Goal: Feedback & Contribution: Submit feedback/report problem

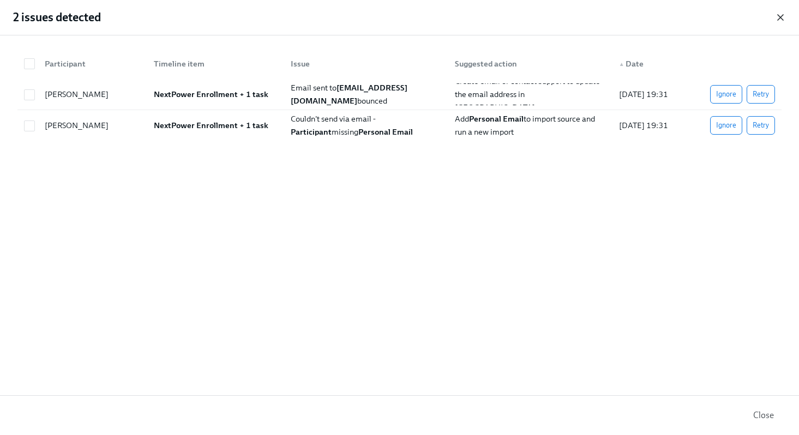
click at [780, 14] on icon "button" at bounding box center [780, 17] width 11 height 11
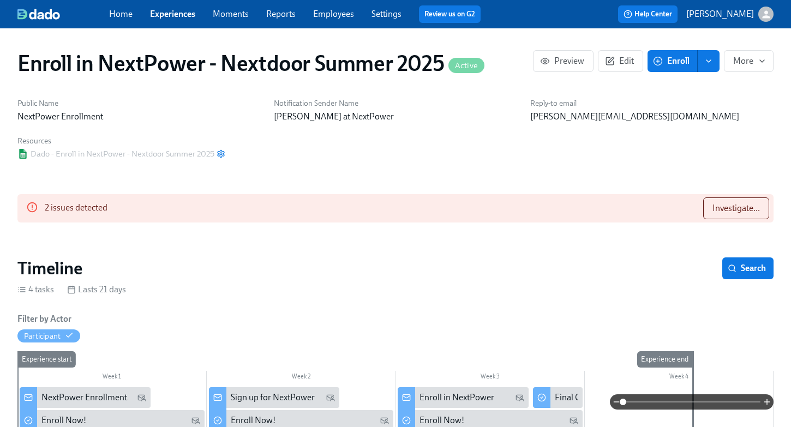
click at [168, 18] on link "Experiences" at bounding box center [172, 14] width 45 height 10
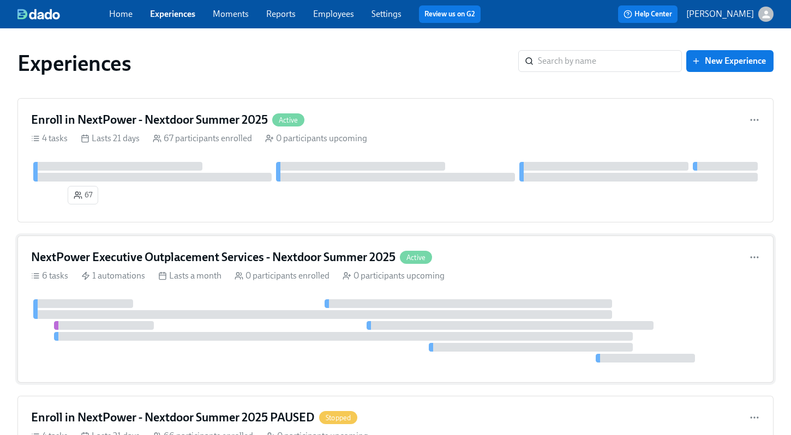
click at [198, 257] on h4 "NextPower Executive Outplacement Services - Nextdoor Summer 2025" at bounding box center [213, 257] width 364 height 16
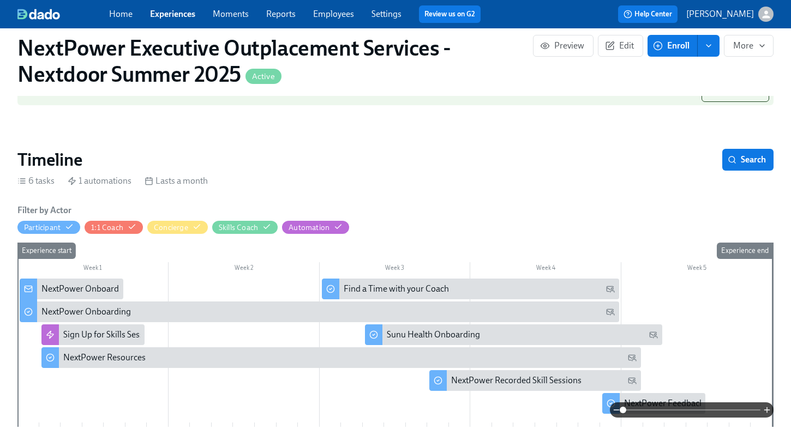
scroll to position [144, 0]
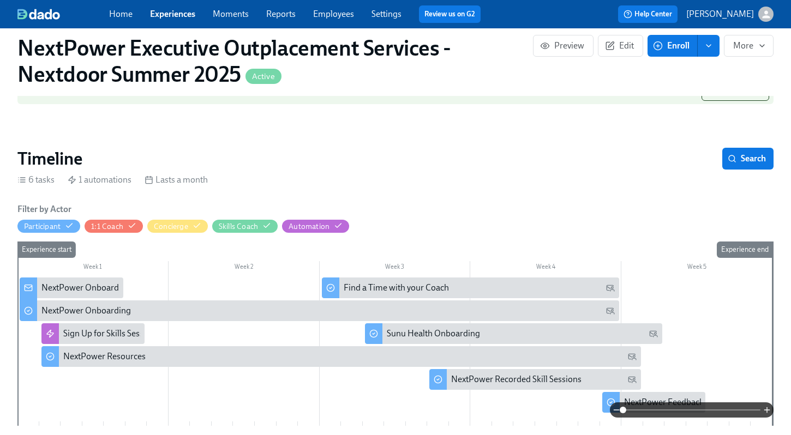
click at [76, 290] on div "NextPower Onboarding" at bounding box center [85, 288] width 89 height 12
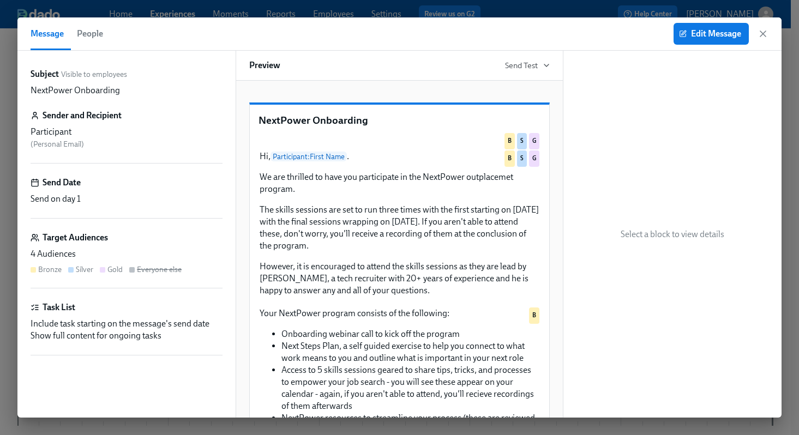
click at [94, 35] on span "People" at bounding box center [90, 33] width 26 height 15
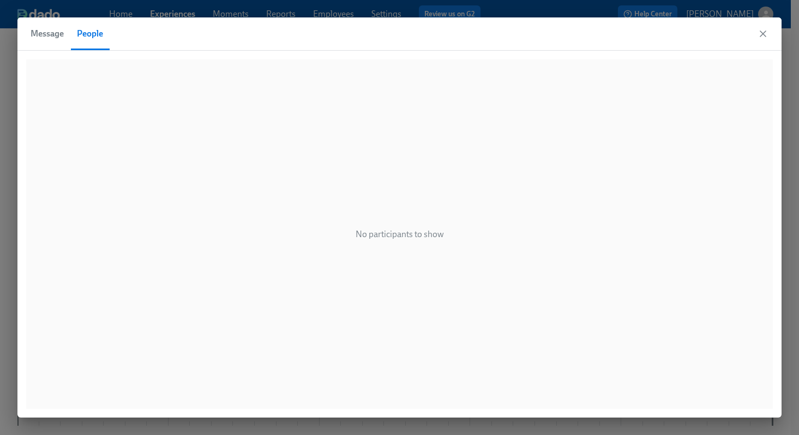
click at [51, 33] on span "Message" at bounding box center [47, 33] width 33 height 15
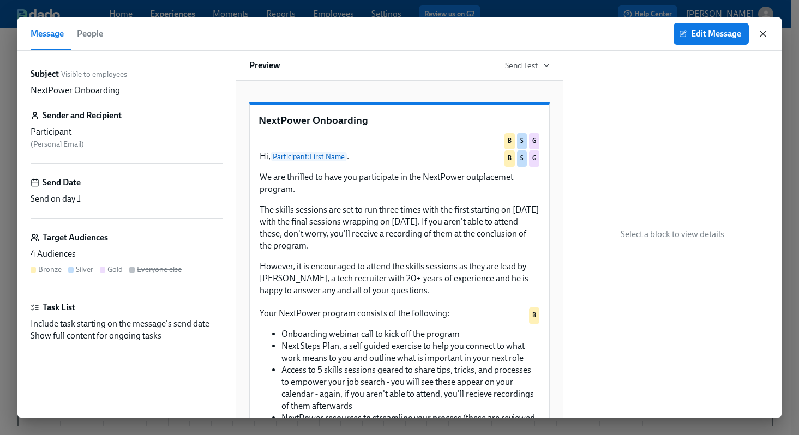
click at [762, 34] on icon "button" at bounding box center [762, 33] width 5 height 5
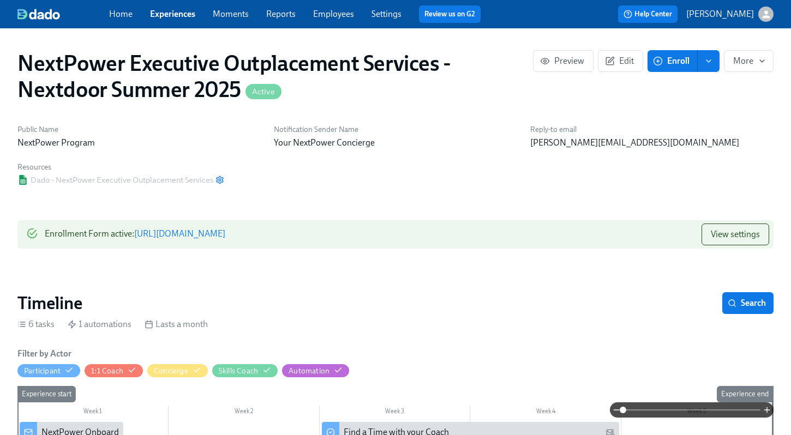
click at [337, 13] on link "Employees" at bounding box center [333, 14] width 41 height 10
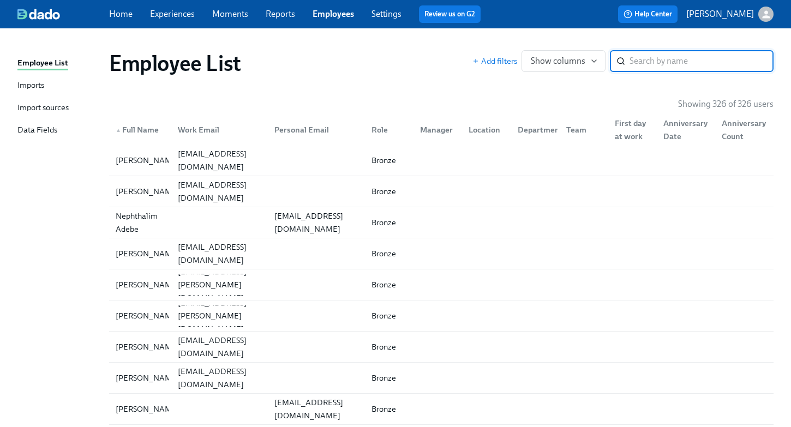
click at [27, 86] on div "Imports" at bounding box center [30, 86] width 27 height 14
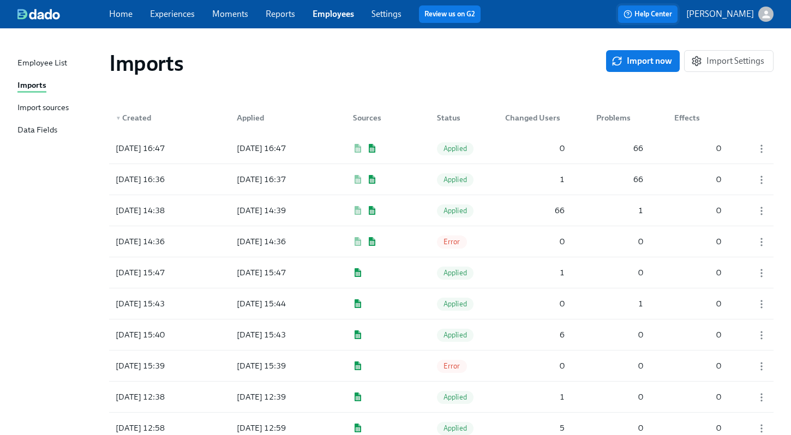
click at [670, 17] on span "Help Center" at bounding box center [647, 14] width 49 height 11
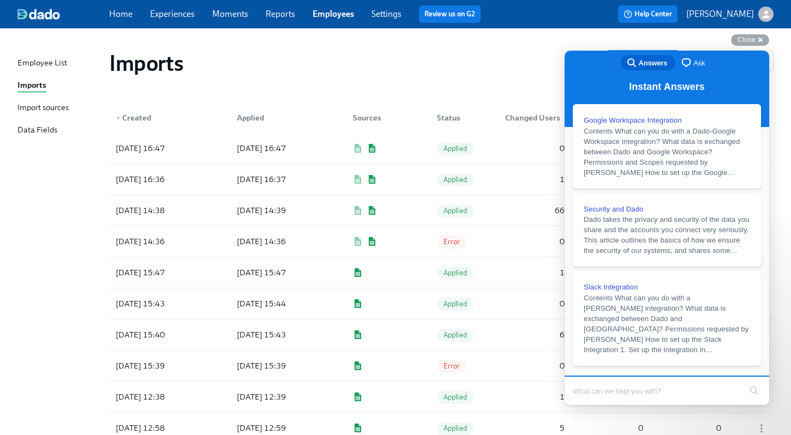
click at [609, 393] on input "Search Doc articles" at bounding box center [656, 390] width 168 height 23
type input "delete users"
click button "search" at bounding box center [753, 390] width 17 height 17
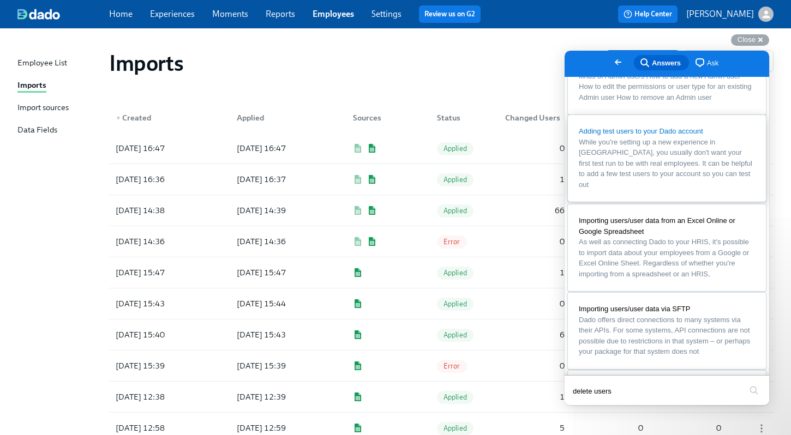
scroll to position [123, 0]
click at [758, 41] on div "Close cross-small" at bounding box center [750, 39] width 38 height 11
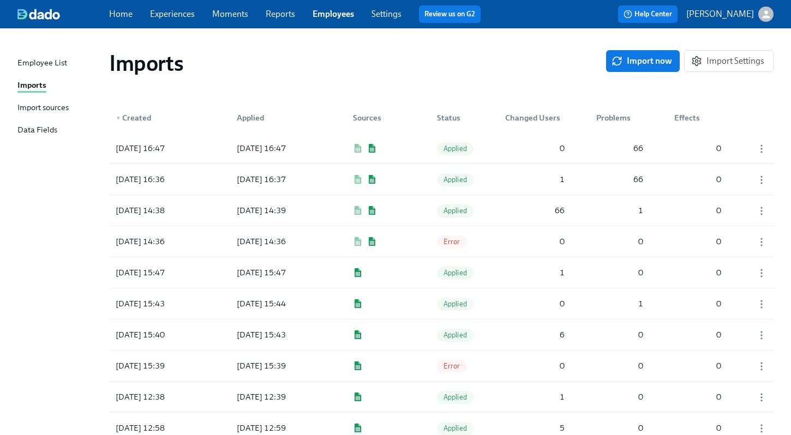
click at [168, 17] on link "Experiences" at bounding box center [172, 14] width 45 height 10
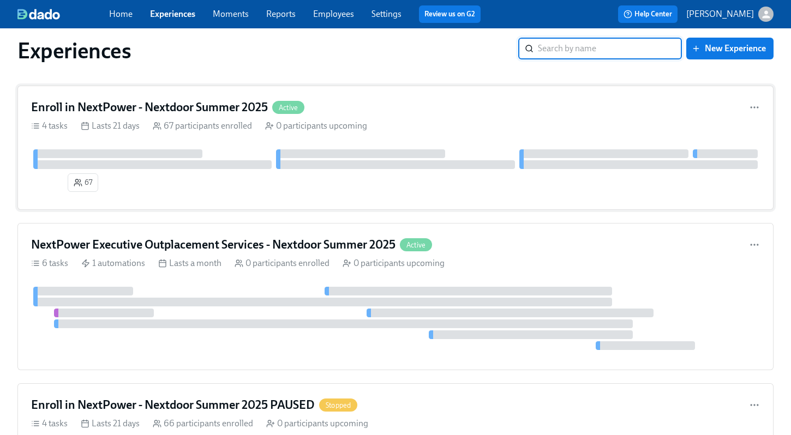
scroll to position [10, 0]
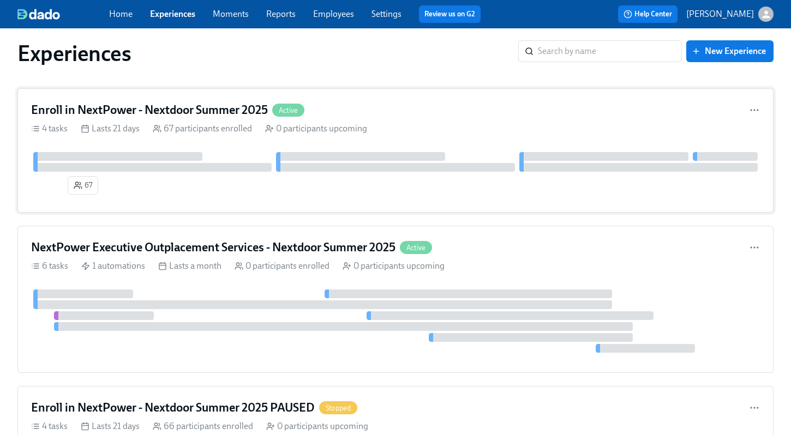
click at [167, 123] on div "67 participants enrolled" at bounding box center [202, 129] width 99 height 12
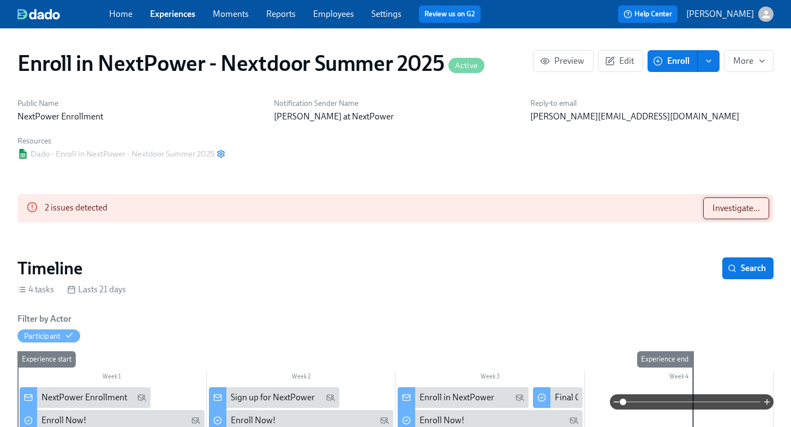
click at [712, 210] on span "Investigate..." at bounding box center [735, 208] width 47 height 11
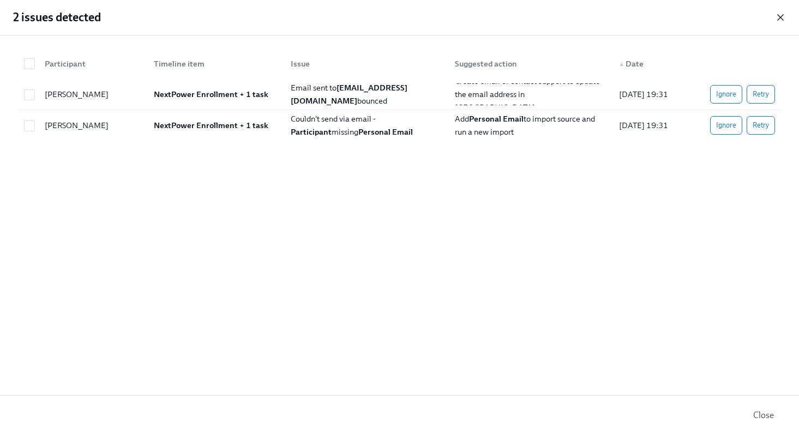
click at [781, 19] on icon "button" at bounding box center [779, 17] width 5 height 5
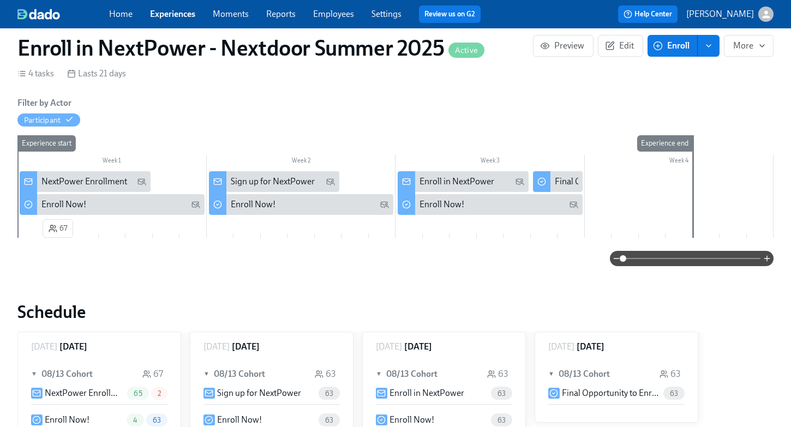
scroll to position [217, 0]
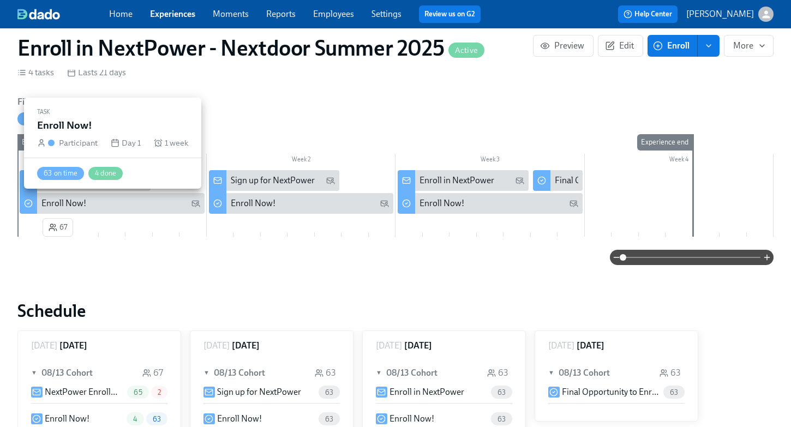
click at [128, 208] on div "Enroll Now!" at bounding box center [120, 203] width 159 height 12
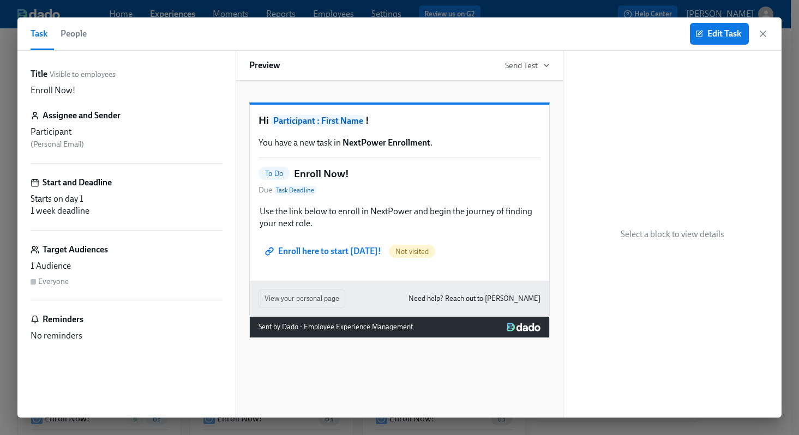
click at [71, 30] on span "People" at bounding box center [74, 33] width 26 height 15
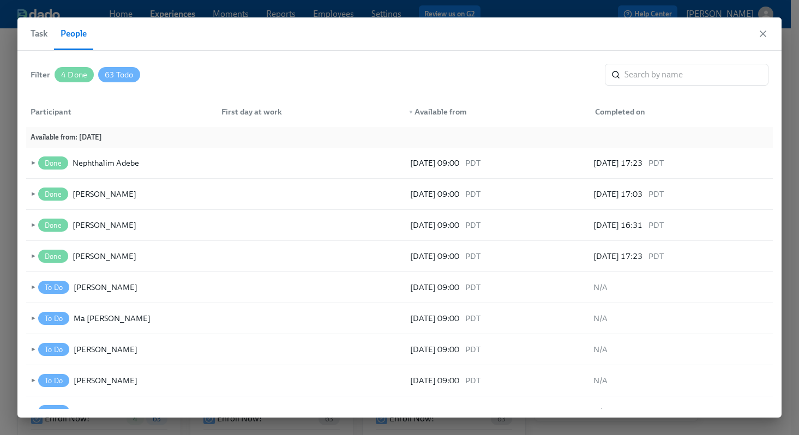
click at [40, 35] on span "Task" at bounding box center [39, 33] width 17 height 15
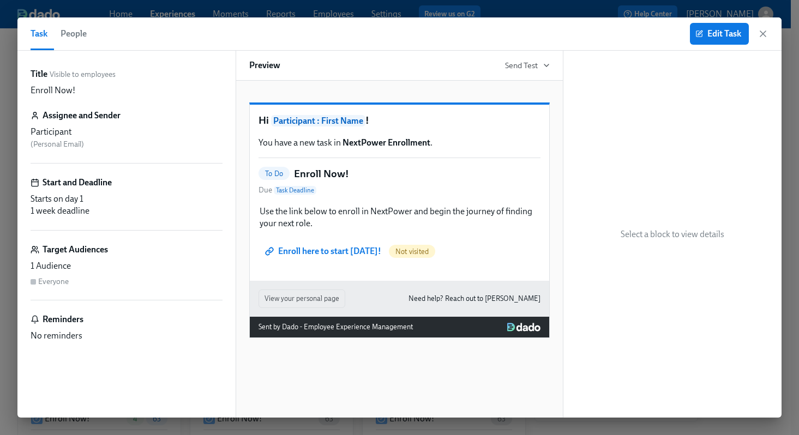
click at [78, 36] on span "People" at bounding box center [74, 33] width 26 height 15
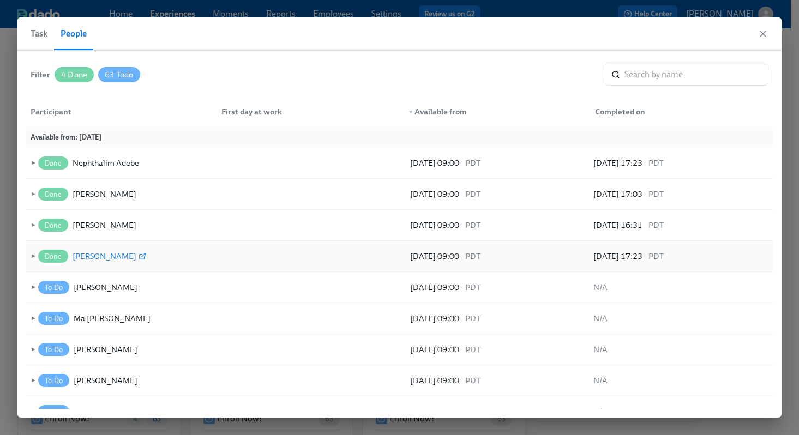
click at [109, 256] on div "[PERSON_NAME]" at bounding box center [105, 256] width 64 height 13
click at [764, 31] on icon "button" at bounding box center [762, 33] width 11 height 11
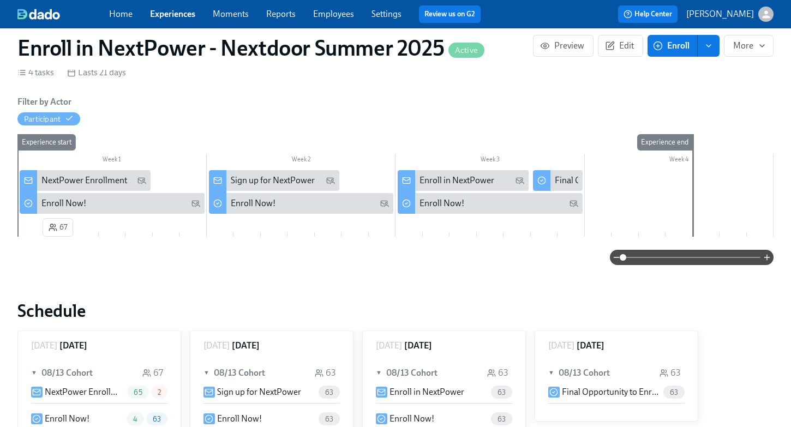
click at [329, 19] on link "Employees" at bounding box center [333, 14] width 41 height 10
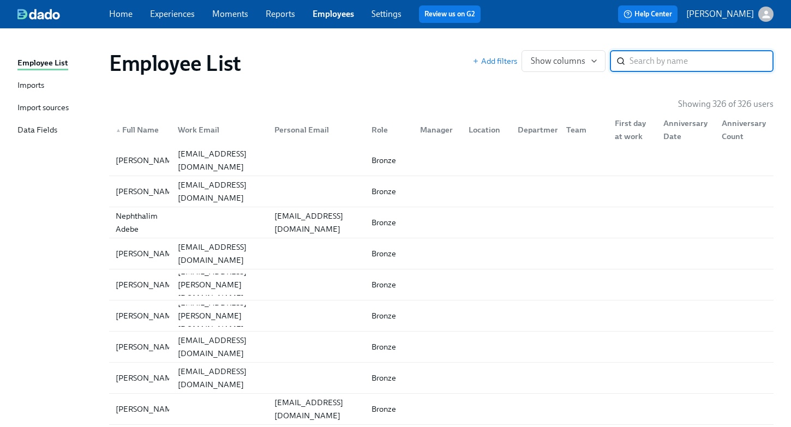
click at [33, 85] on div "Imports" at bounding box center [30, 86] width 27 height 14
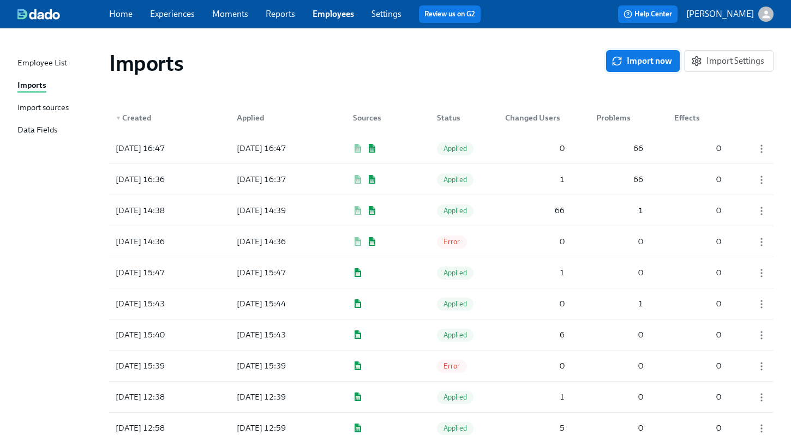
click at [632, 58] on span "Import now" at bounding box center [642, 61] width 58 height 11
click at [431, 148] on div "Pending" at bounding box center [455, 148] width 55 height 22
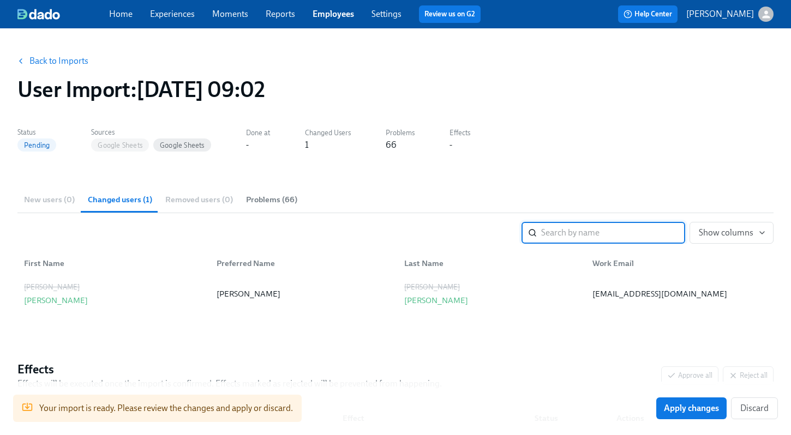
click at [392, 136] on label "Problems" at bounding box center [399, 133] width 29 height 12
click at [256, 199] on span "Problems (66)" at bounding box center [271, 200] width 51 height 13
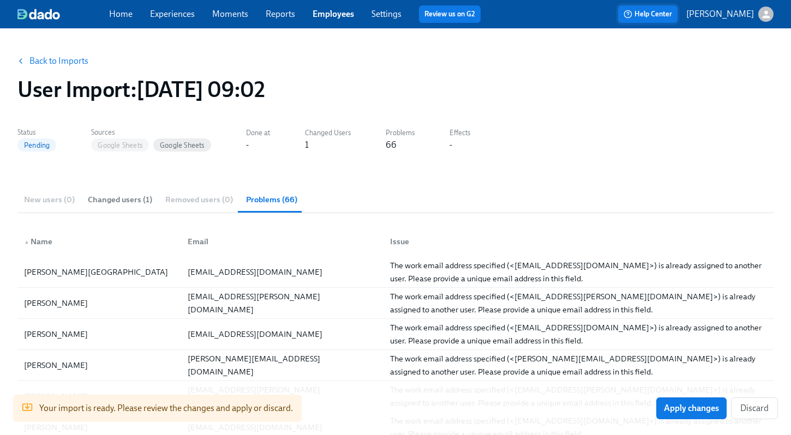
click at [668, 16] on span "Help Center" at bounding box center [647, 14] width 49 height 11
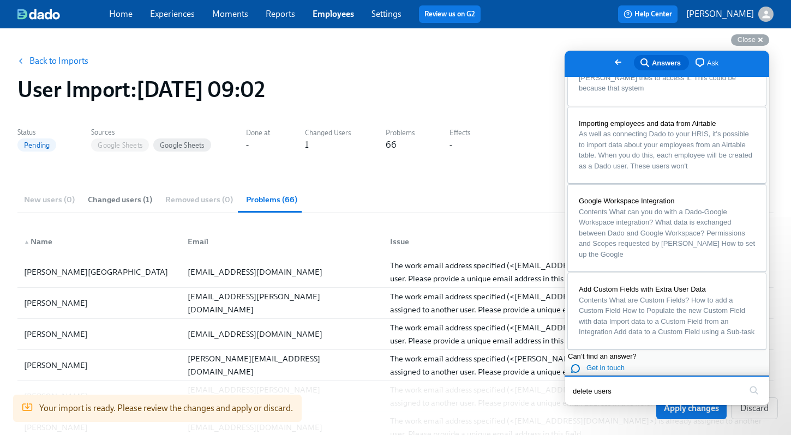
scroll to position [714, 0]
click at [612, 364] on span "Get in touch" at bounding box center [605, 368] width 38 height 8
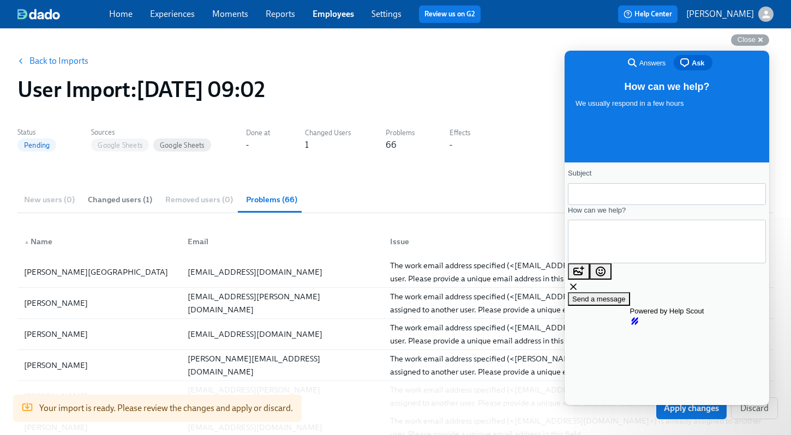
click at [594, 199] on input "Subject" at bounding box center [666, 194] width 180 height 20
type input "Updating Users"
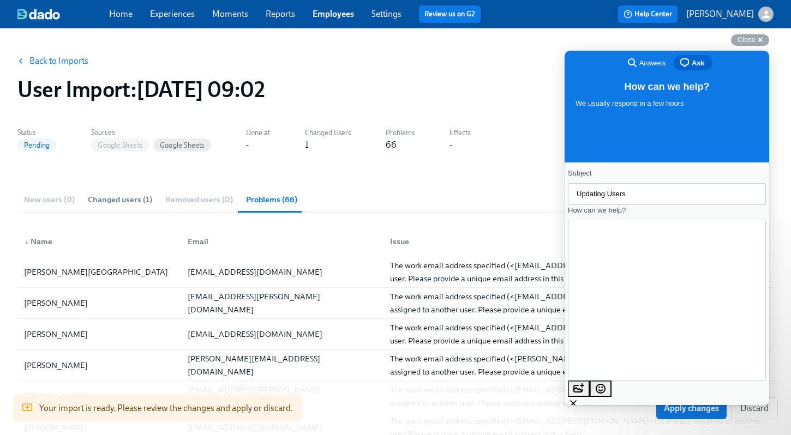
scroll to position [27, 0]
click at [595, 335] on textarea "Hello sweet [PERSON_NAME]! We are running another outplacement program for Next…" at bounding box center [591, 299] width 31 height 109
paste textarea "[PERSON_NAME] [PERSON_NAME] [PERSON_NAME] [PERSON_NAME] [PERSON_NAME] [PERSON_N…"
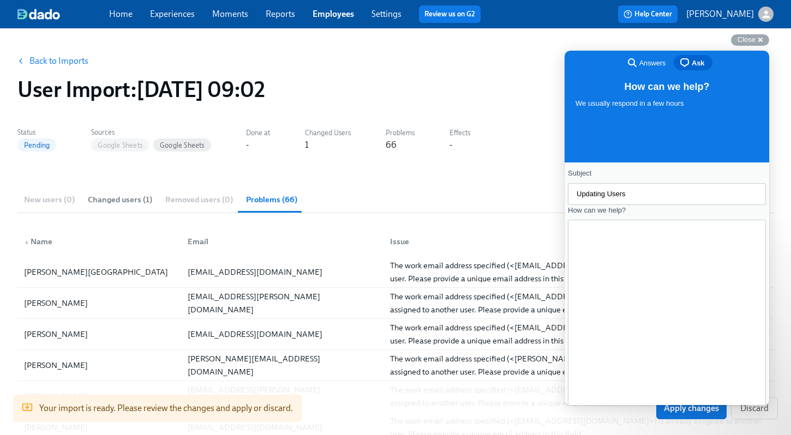
type textarea "Hello sweet [PERSON_NAME]! We are running another outplacement program for Next…"
